Goal: Task Accomplishment & Management: Manage account settings

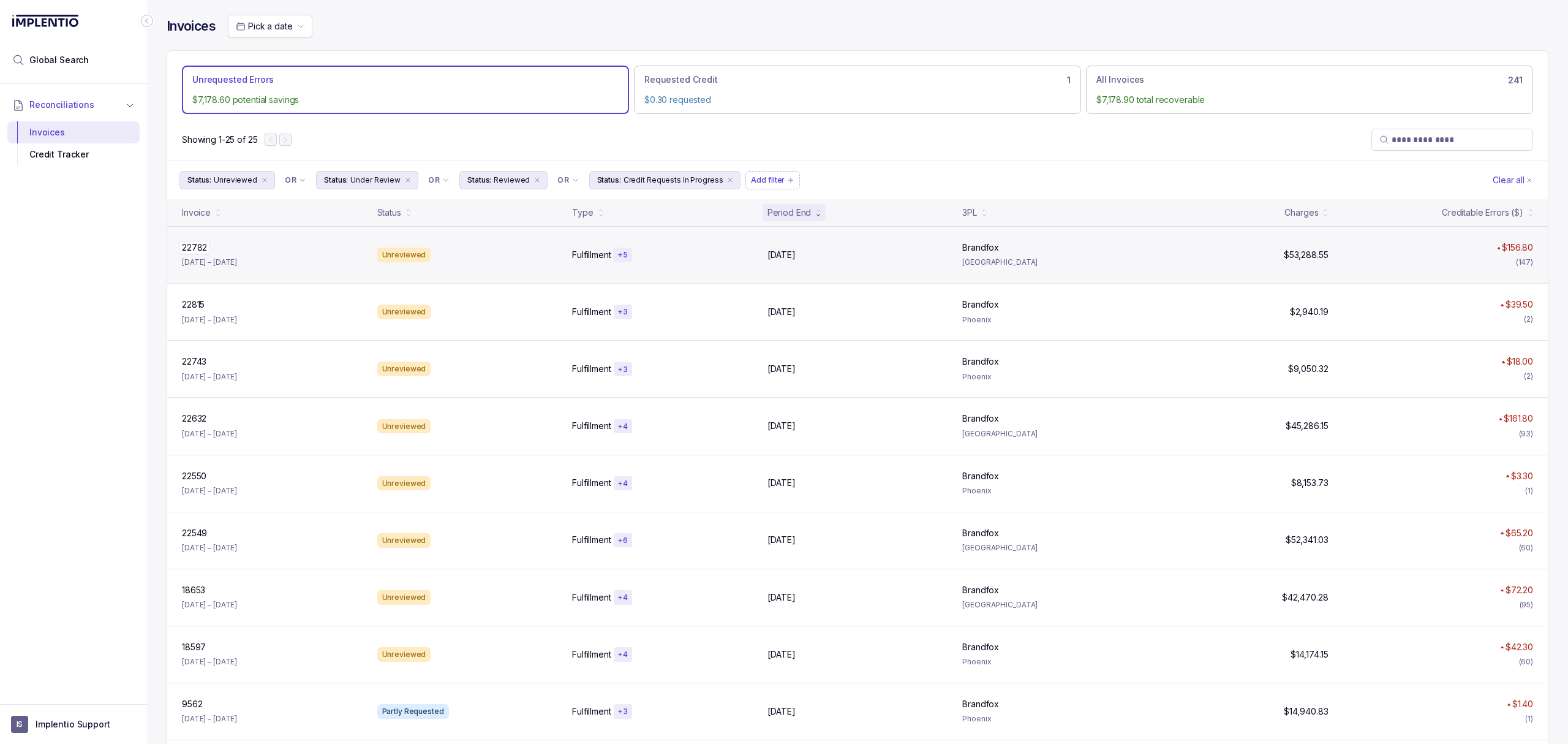
click at [193, 252] on p "22782" at bounding box center [194, 247] width 32 height 13
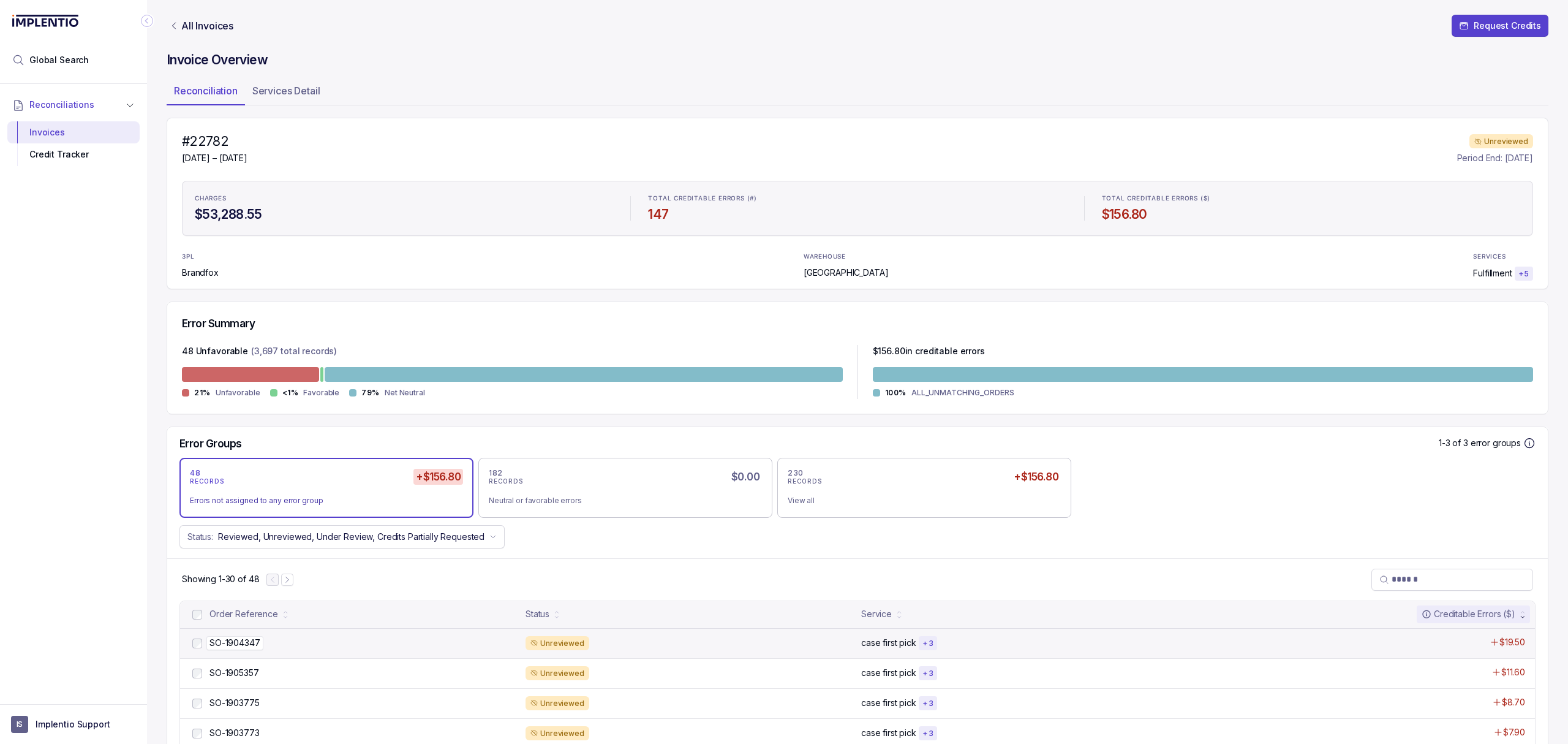
click at [243, 641] on p "SO-1904347" at bounding box center [235, 642] width 57 height 13
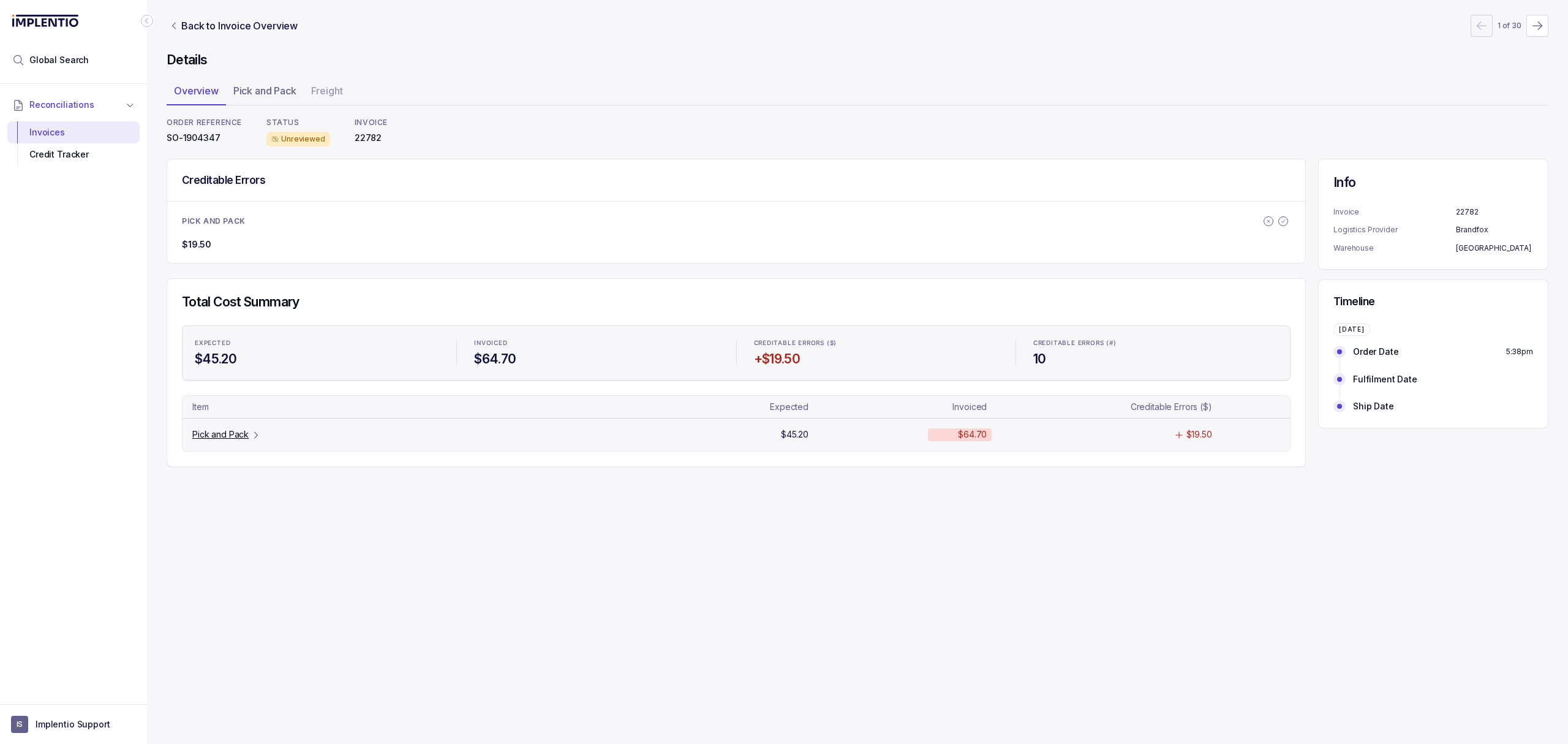
click at [217, 434] on p "Pick and Pack" at bounding box center [220, 435] width 56 height 12
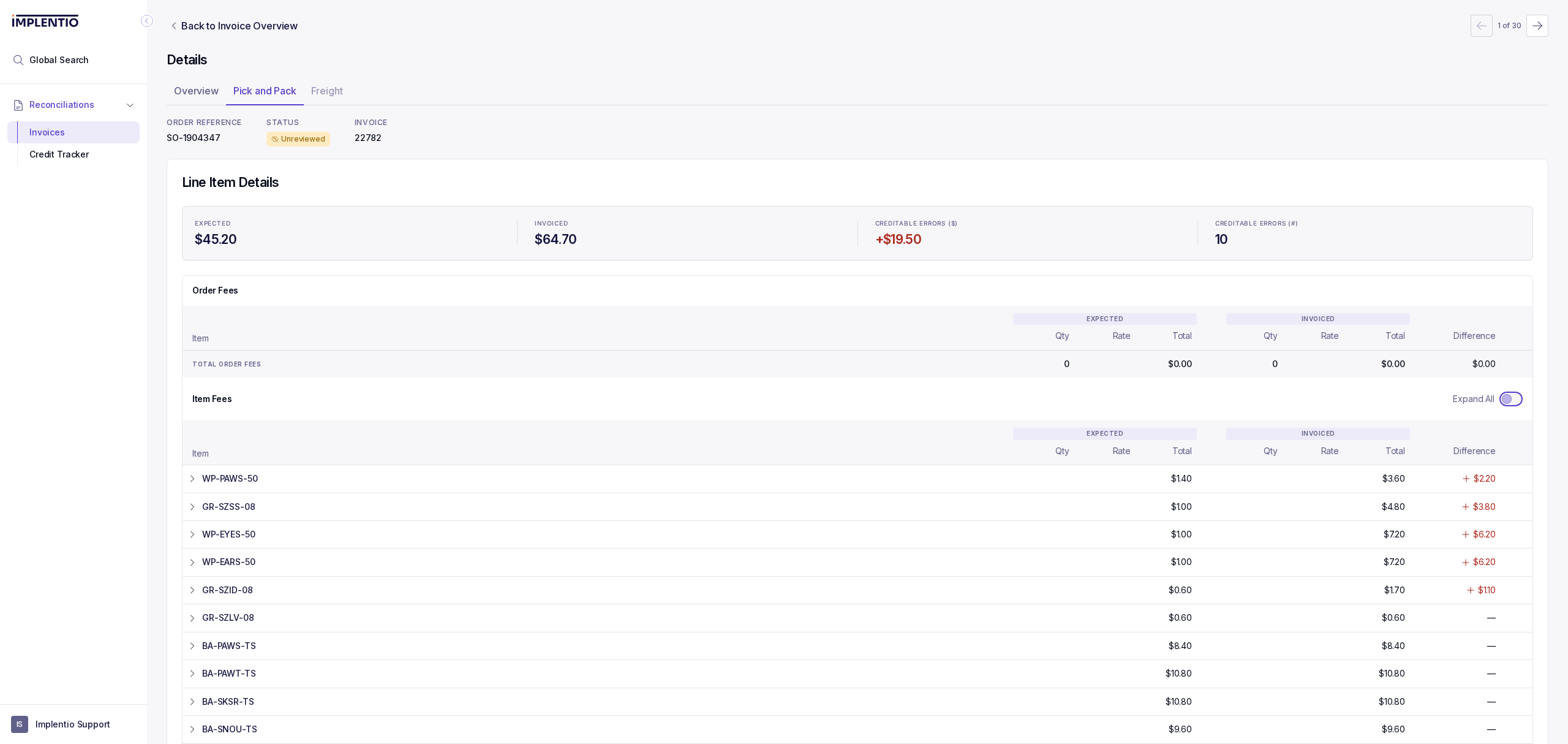
click at [1502, 399] on span "Toggle Expand All" at bounding box center [1506, 399] width 10 height 10
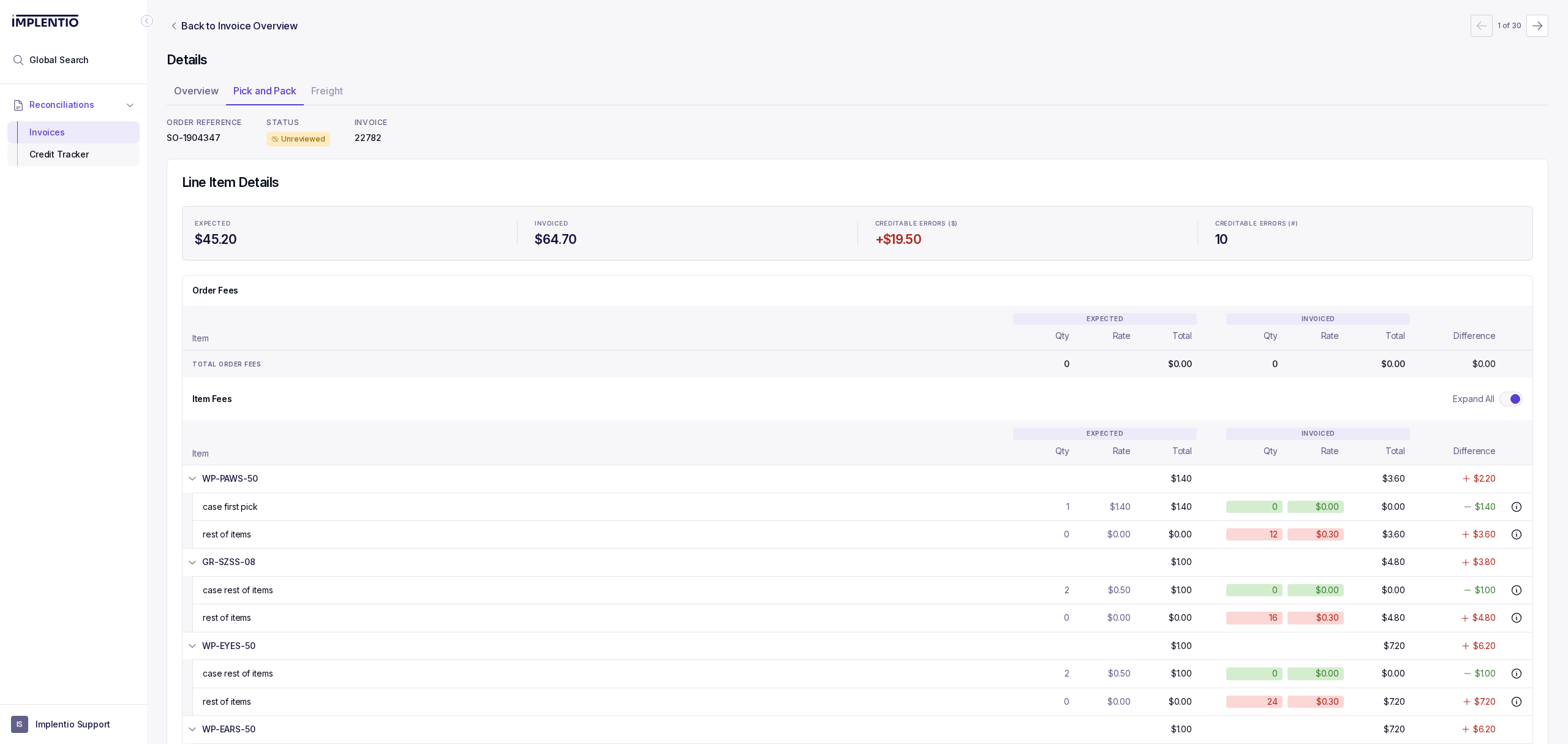
click at [62, 151] on div "Credit Tracker" at bounding box center [73, 154] width 112 height 22
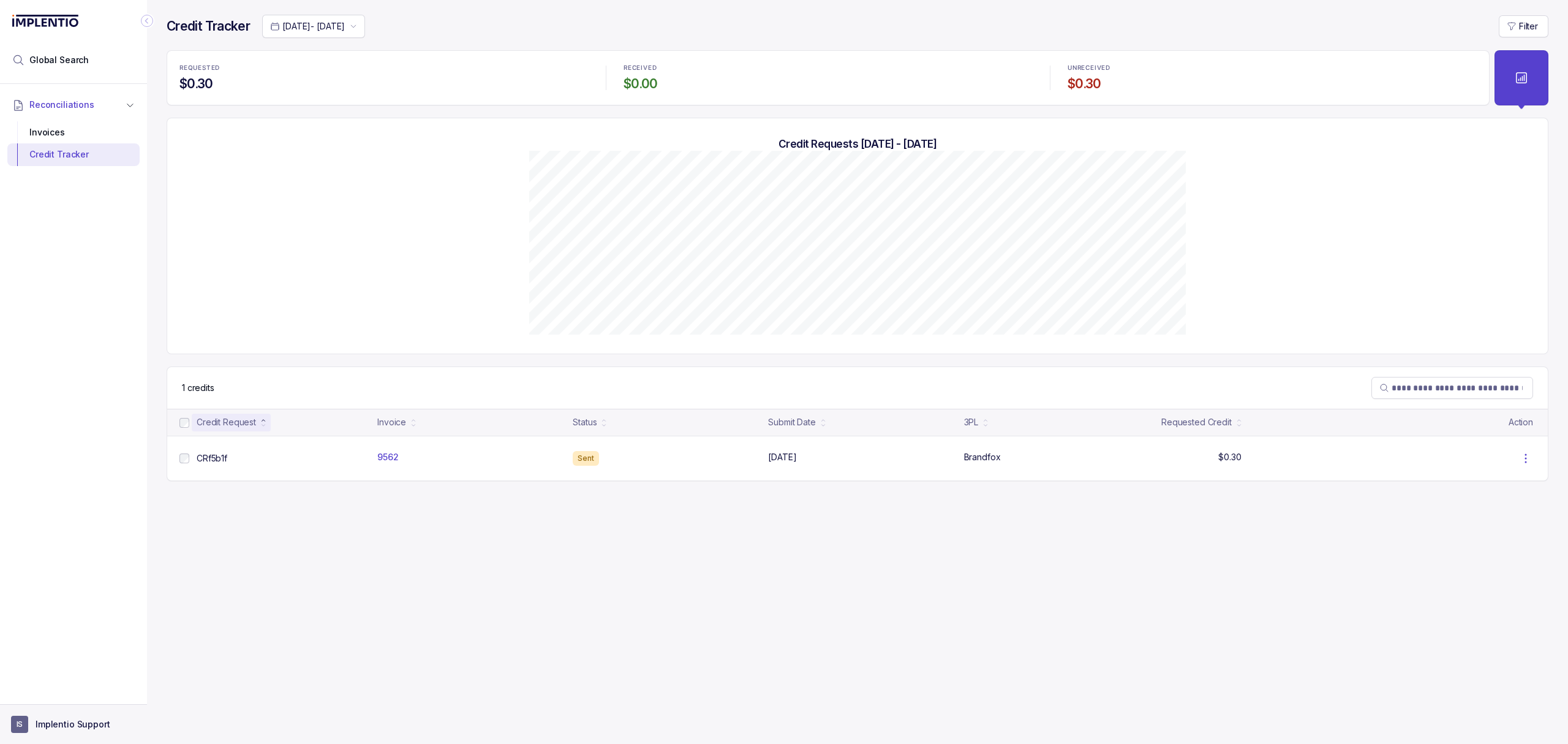
click at [64, 727] on p "Implentio Support" at bounding box center [72, 724] width 75 height 12
click at [64, 696] on p "Logout" at bounding box center [81, 697] width 102 height 12
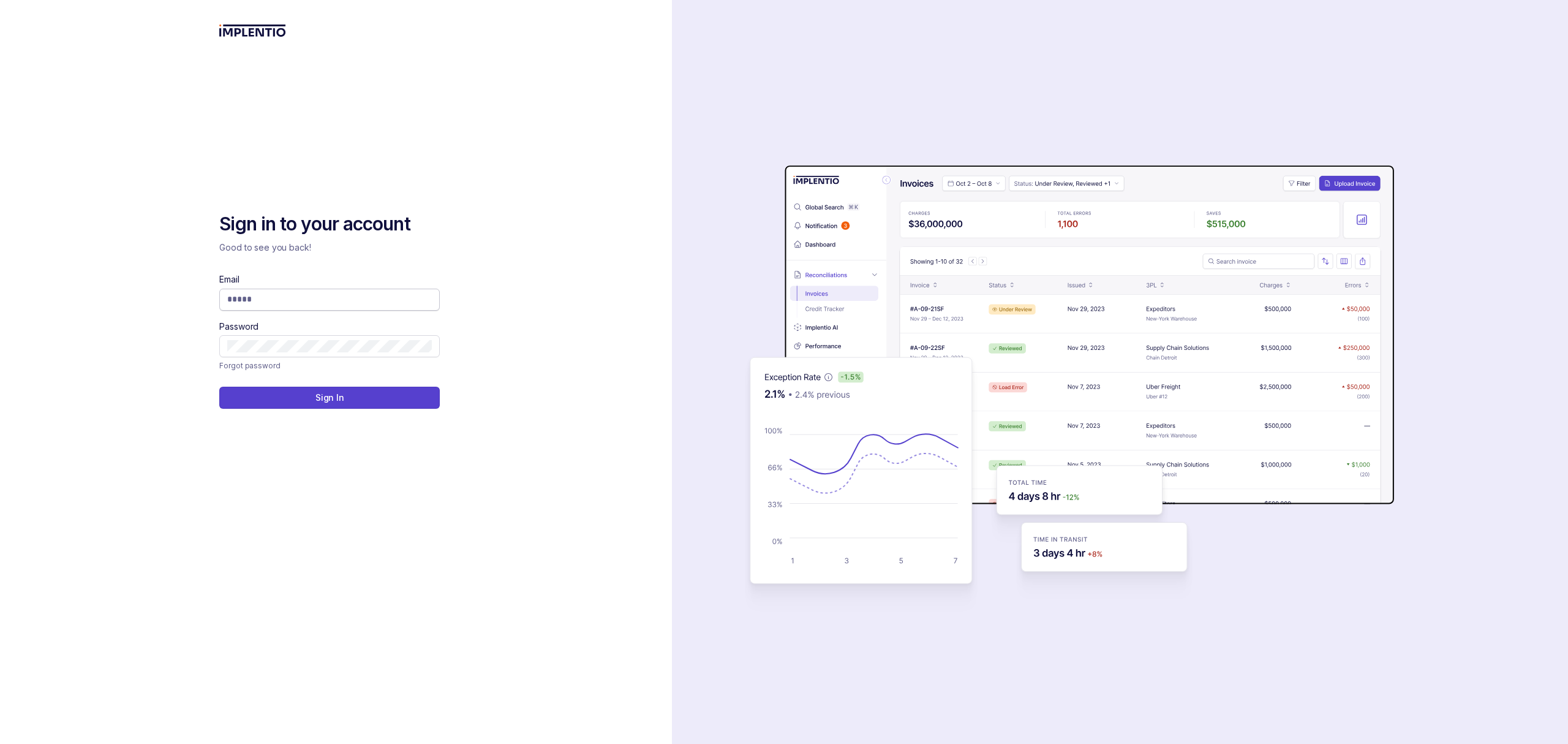
click at [274, 303] on input "Email" at bounding box center [329, 299] width 204 height 12
click at [579, 177] on div "Sign in to your account Good to see you back! Email Password Forgot password Si…" at bounding box center [336, 372] width 672 height 744
